Goal: Information Seeking & Learning: Learn about a topic

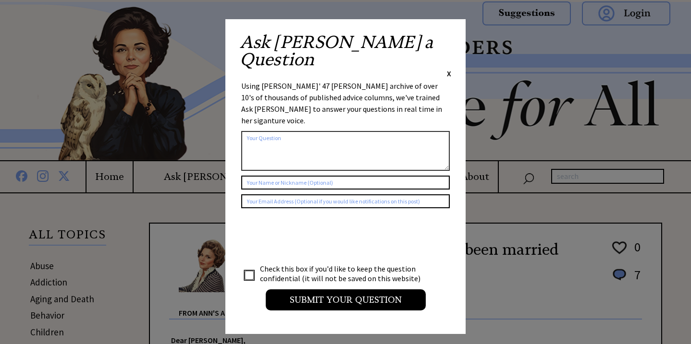
click at [448, 69] on span "X" at bounding box center [449, 74] width 4 height 10
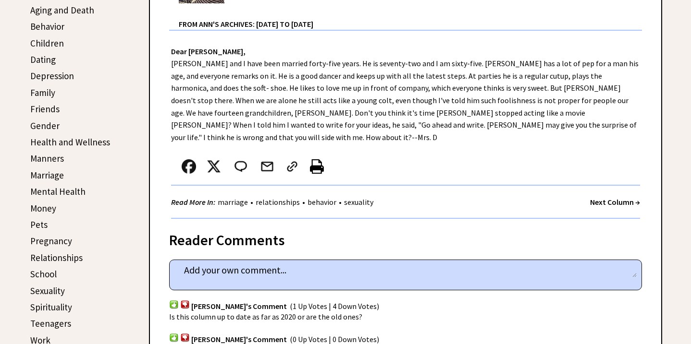
scroll to position [288, 0]
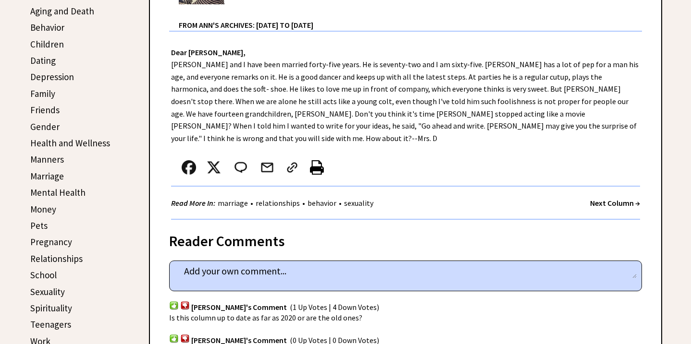
click at [598, 198] on strong "Next Column →" at bounding box center [615, 203] width 50 height 10
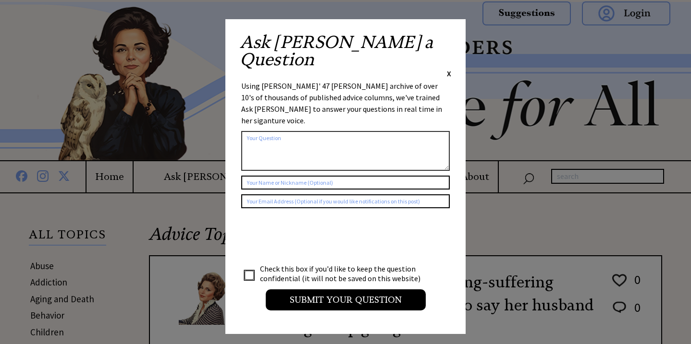
click at [450, 69] on span "X" at bounding box center [449, 74] width 4 height 10
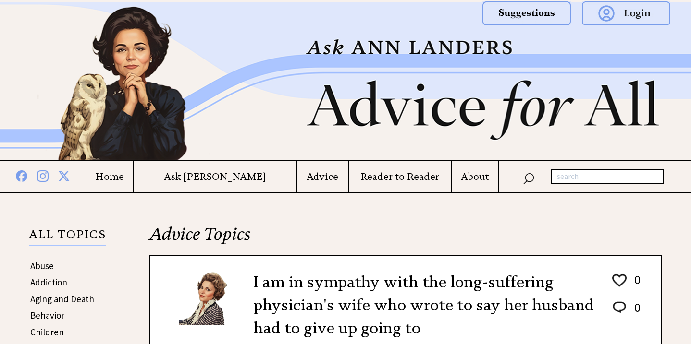
click at [133, 179] on h4 "Home" at bounding box center [109, 177] width 46 height 12
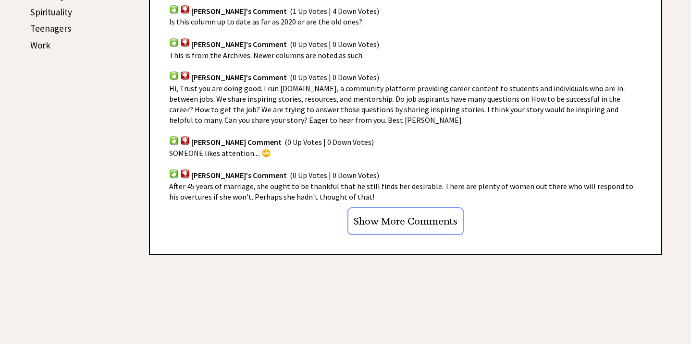
scroll to position [672, 0]
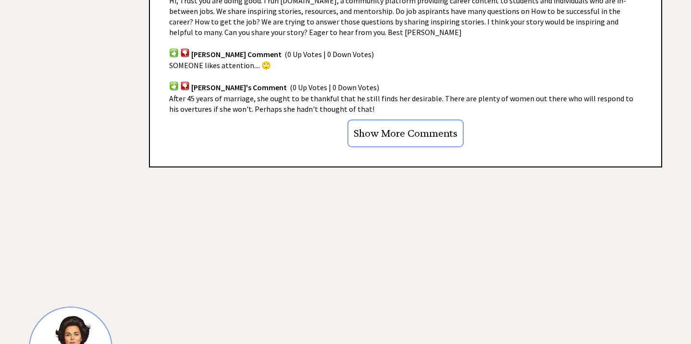
click at [402, 133] on input "Show More Comments" at bounding box center [405, 134] width 116 height 28
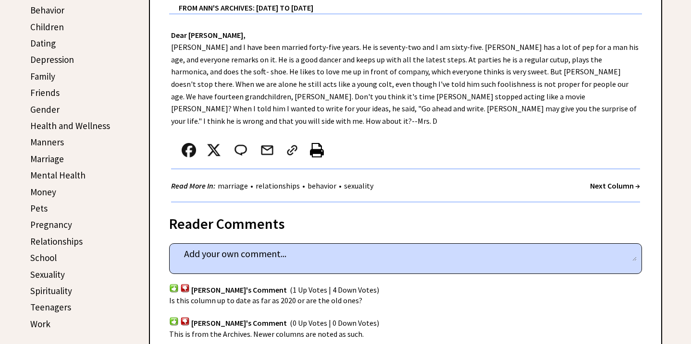
scroll to position [288, 0]
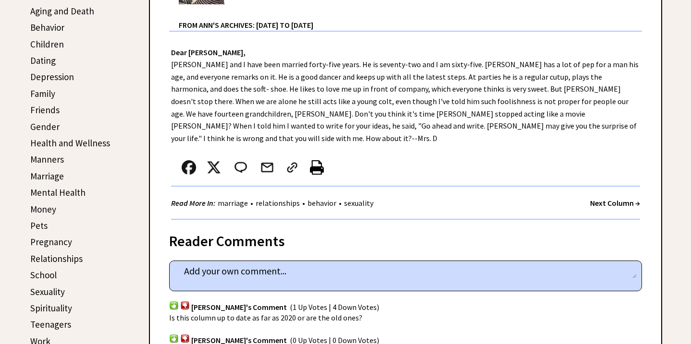
click at [613, 198] on strong "Next Column →" at bounding box center [615, 203] width 50 height 10
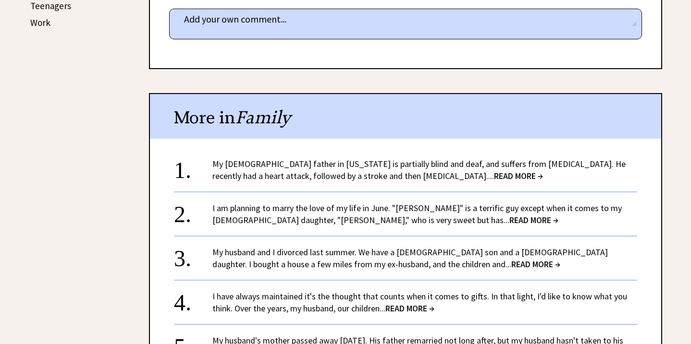
scroll to position [624, 0]
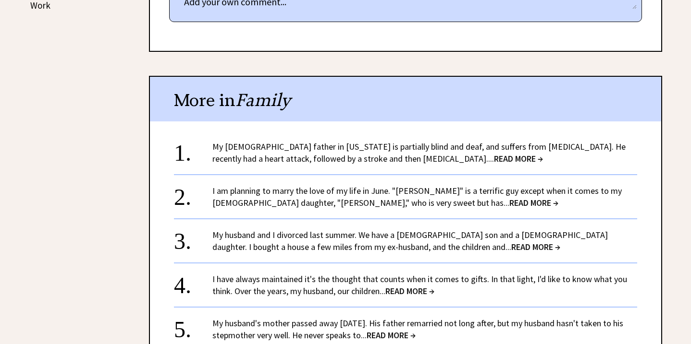
click at [494, 153] on span "READ MORE →" at bounding box center [518, 158] width 49 height 11
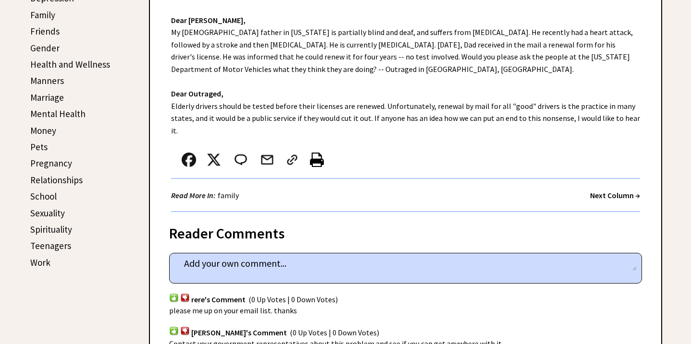
scroll to position [384, 0]
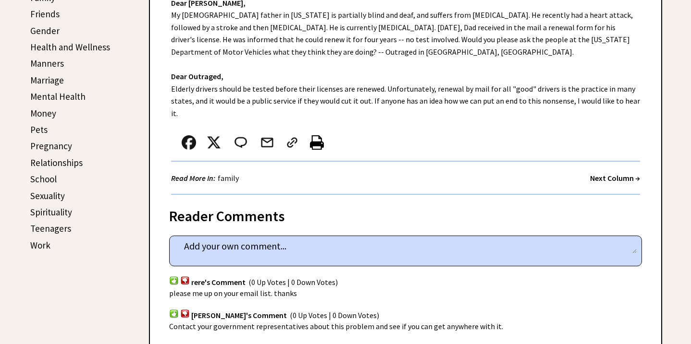
click at [612, 172] on div "Next Column →" at bounding box center [615, 178] width 50 height 12
click at [613, 173] on strong "Next Column →" at bounding box center [615, 178] width 50 height 10
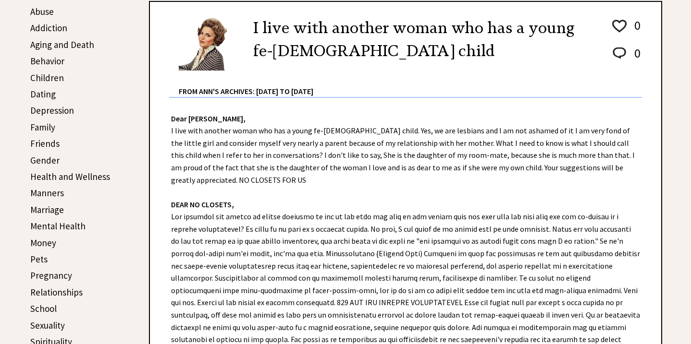
scroll to position [240, 0]
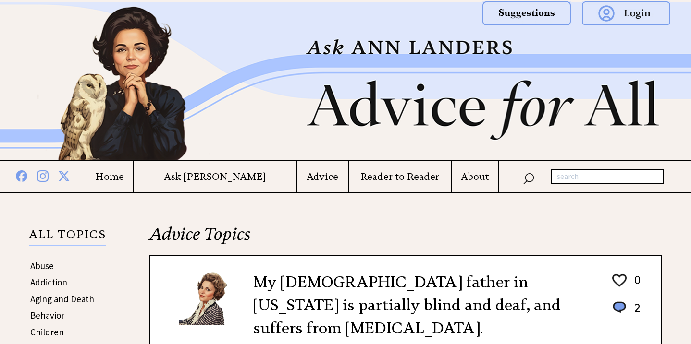
scroll to position [356, 0]
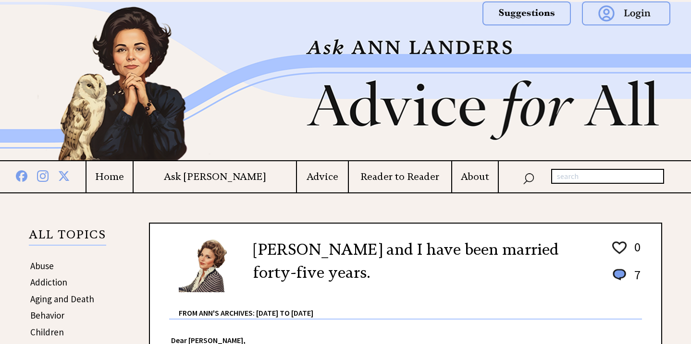
scroll to position [288, 5]
